Goal: Subscribe to service/newsletter

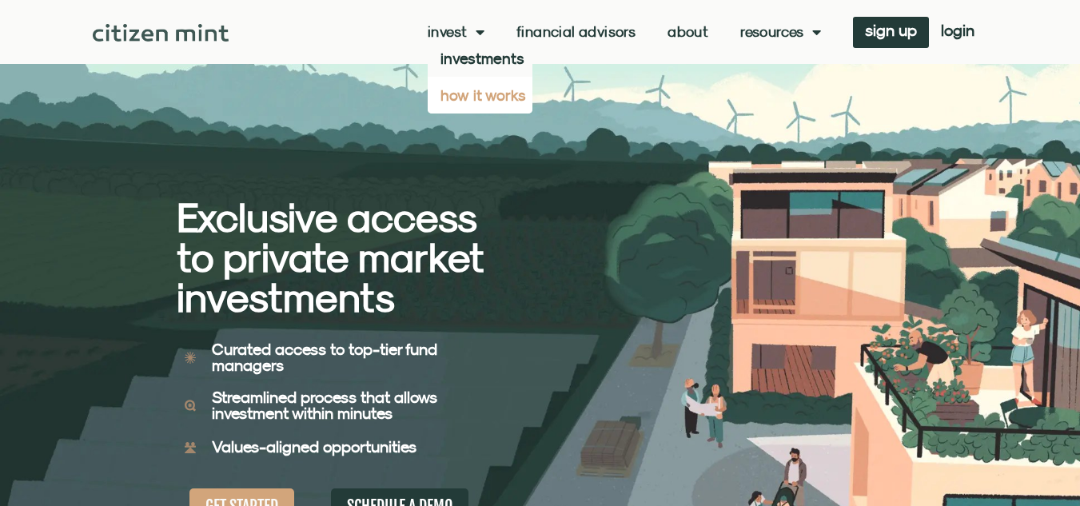
click at [485, 98] on link "how it works" at bounding box center [480, 95] width 105 height 37
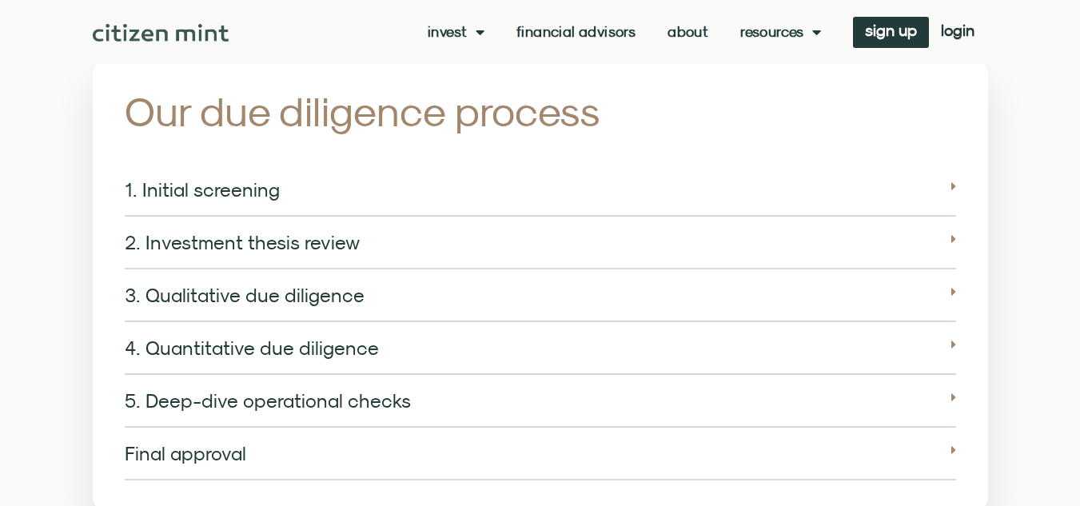
scroll to position [1995, 0]
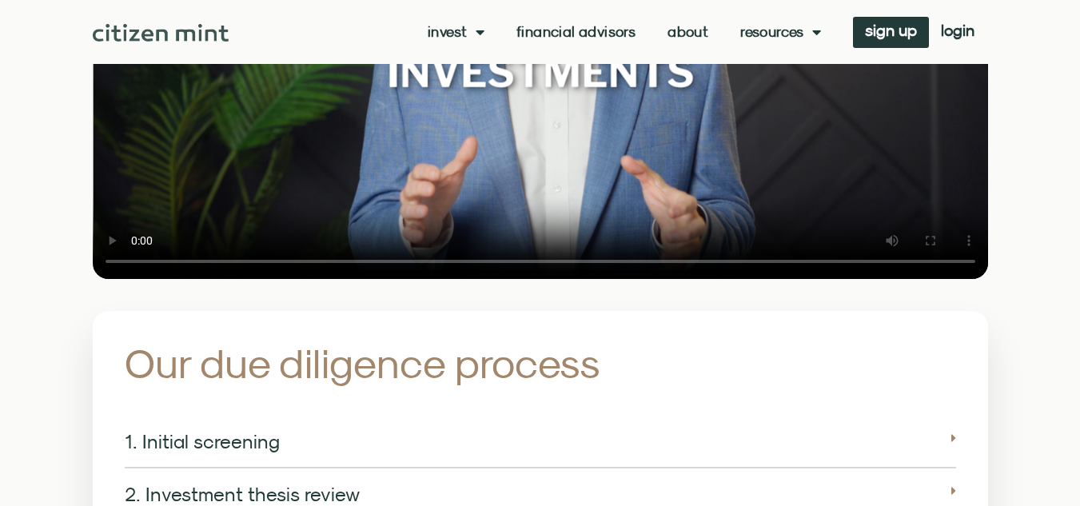
click at [566, 33] on link "Financial Advisors" at bounding box center [575, 32] width 119 height 16
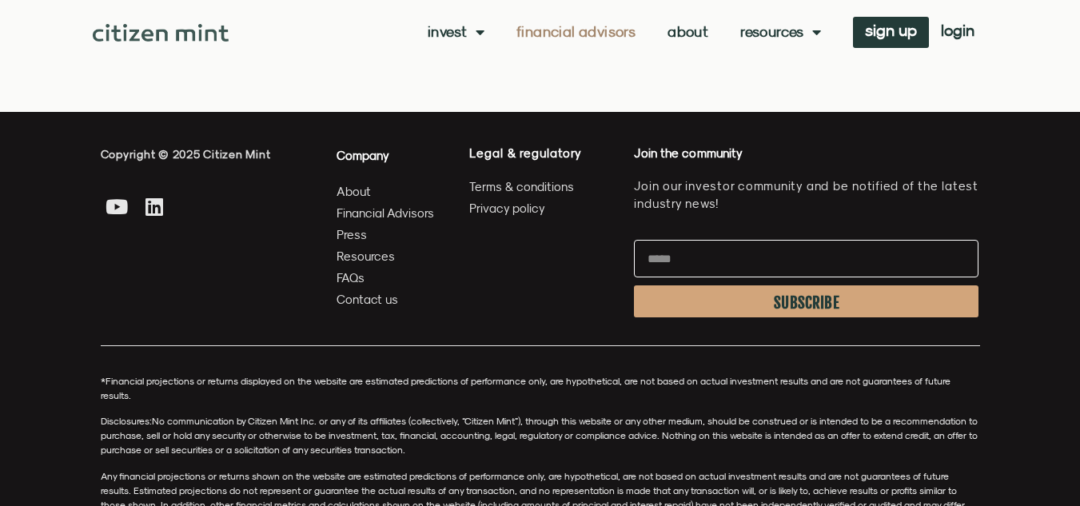
scroll to position [4351, 0]
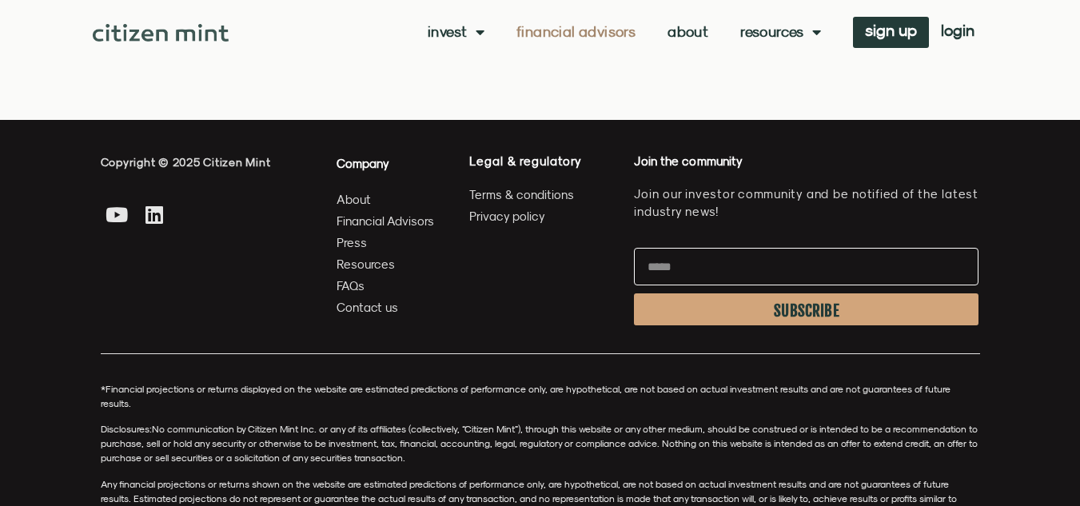
click at [723, 268] on input "Email" at bounding box center [806, 267] width 344 height 38
type input "**********"
click at [795, 310] on span "SUBSCRIBE" at bounding box center [807, 310] width 66 height 13
